Goal: Task Accomplishment & Management: Manage account settings

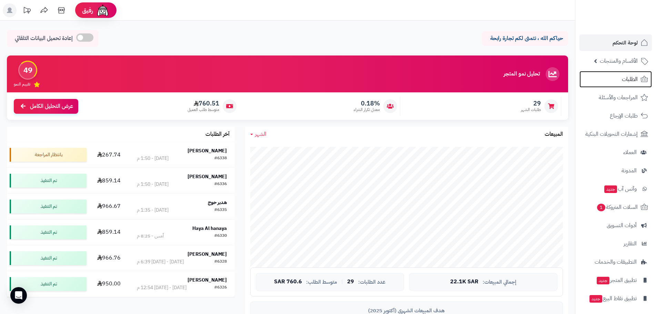
click at [622, 81] on span "الطلبات" at bounding box center [630, 79] width 16 height 10
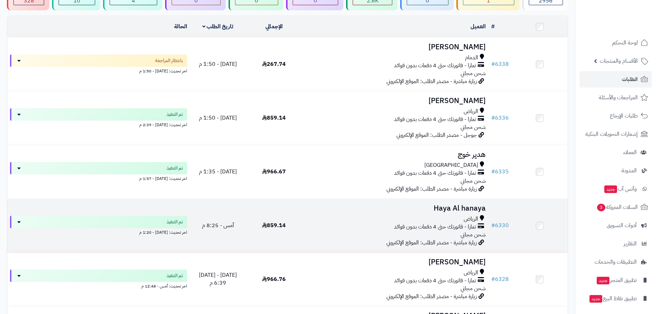
scroll to position [138, 0]
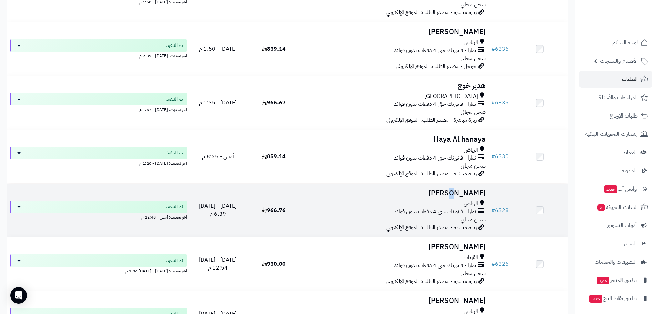
click at [470, 194] on h3 "[PERSON_NAME]" at bounding box center [395, 193] width 181 height 8
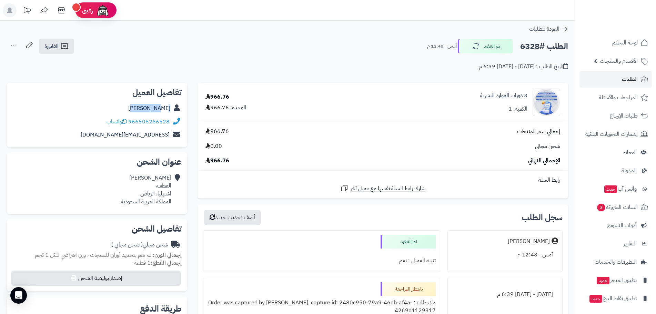
drag, startPoint x: 150, startPoint y: 109, endPoint x: 176, endPoint y: 111, distance: 26.3
click at [177, 111] on div "غادة متعب" at bounding box center [96, 108] width 169 height 13
copy div "غادة متعب"
click at [515, 94] on link "3 دورات الموارد البشرية" at bounding box center [503, 96] width 47 height 8
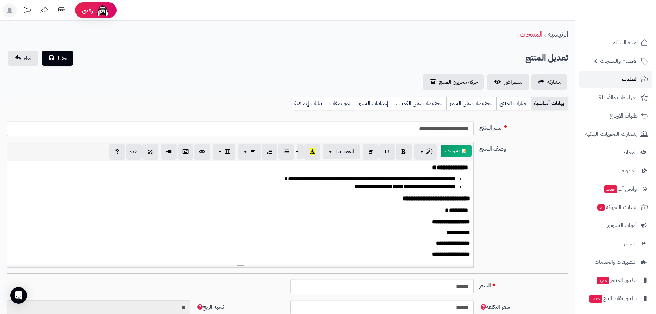
click at [634, 79] on span "الطلبات" at bounding box center [630, 79] width 16 height 10
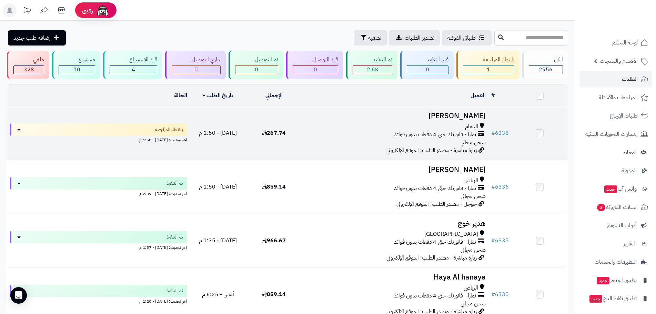
click at [465, 113] on h3 "[PERSON_NAME]" at bounding box center [395, 116] width 181 height 8
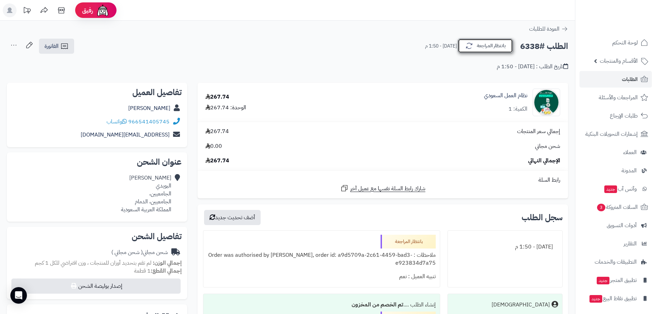
click at [488, 50] on button "بانتظار المراجعة" at bounding box center [485, 46] width 55 height 14
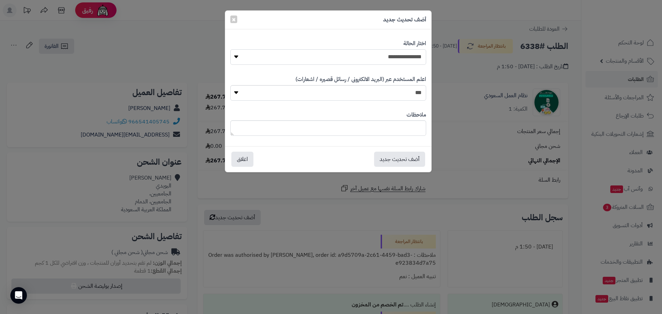
click at [411, 54] on select "**********" at bounding box center [328, 57] width 196 height 16
select select "*"
click at [230, 49] on select "**********" at bounding box center [328, 57] width 196 height 16
click at [410, 156] on button "أضف تحديث جديد" at bounding box center [399, 158] width 51 height 15
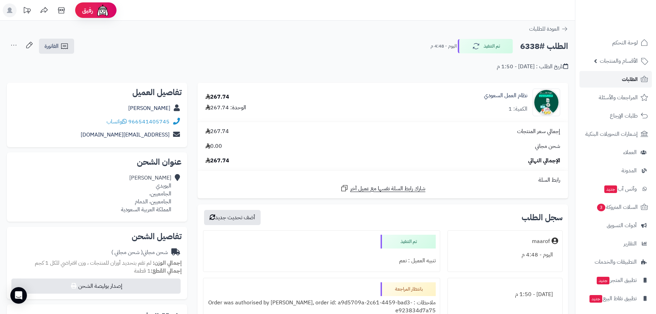
click at [627, 79] on span "الطلبات" at bounding box center [630, 79] width 16 height 10
